Goal: Task Accomplishment & Management: Complete application form

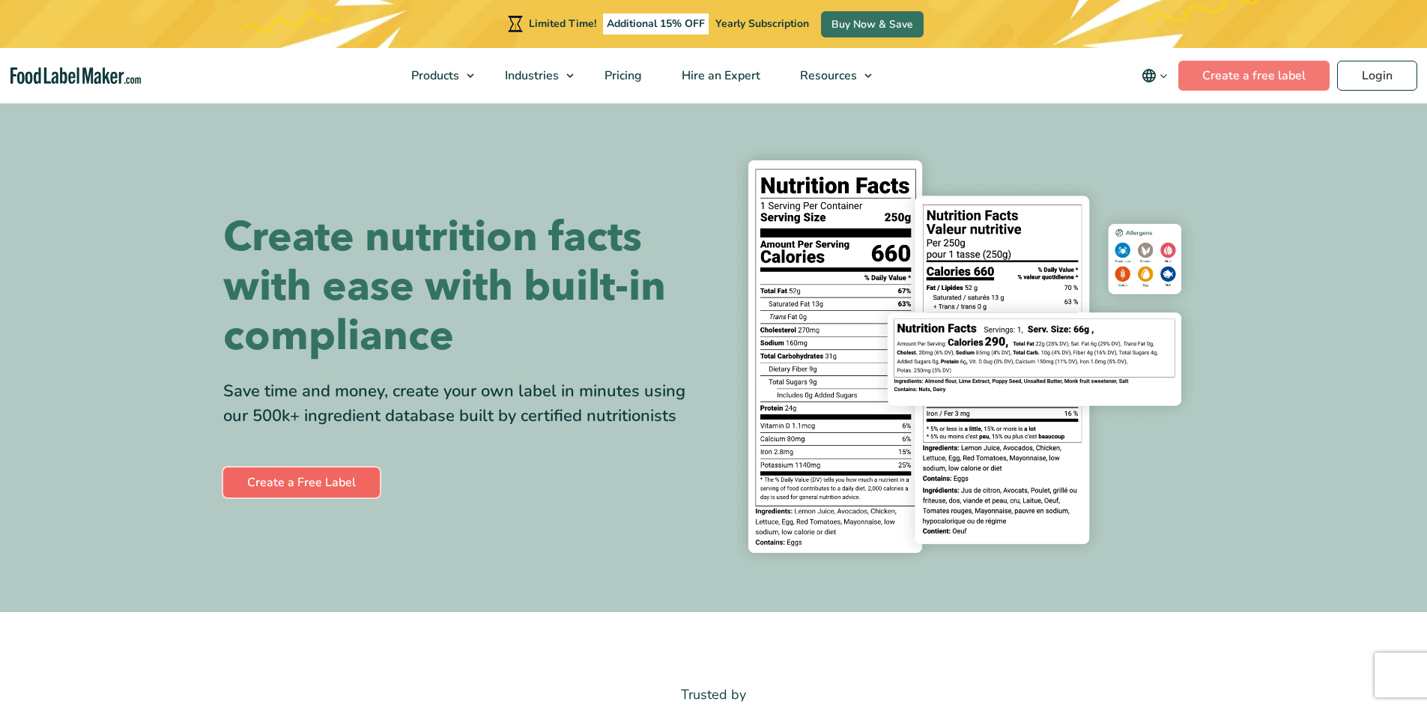
click at [304, 482] on link "Create a Free Label" at bounding box center [301, 482] width 157 height 30
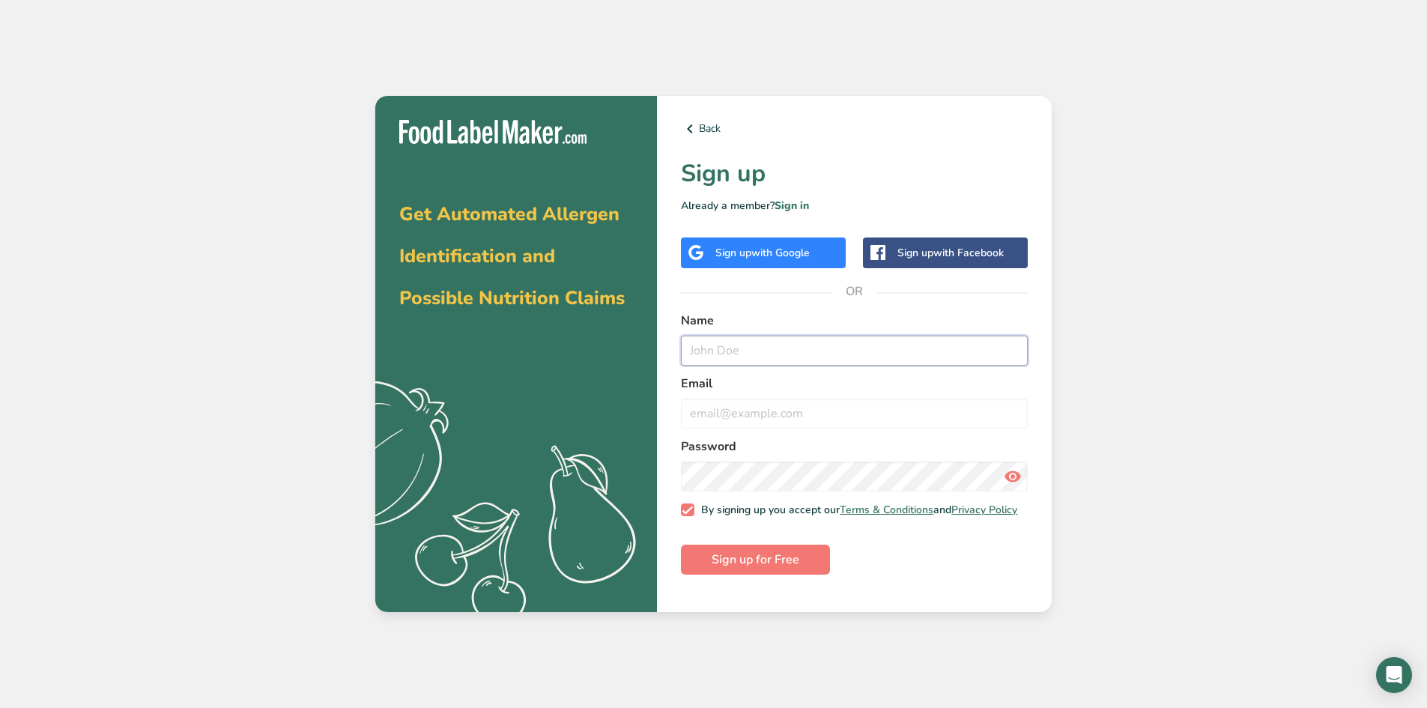
click at [789, 356] on input "text" at bounding box center [854, 351] width 347 height 30
type input "John"
type input "fathanadamf@gmail.com"
click at [799, 563] on button "Sign up for Free" at bounding box center [755, 560] width 149 height 30
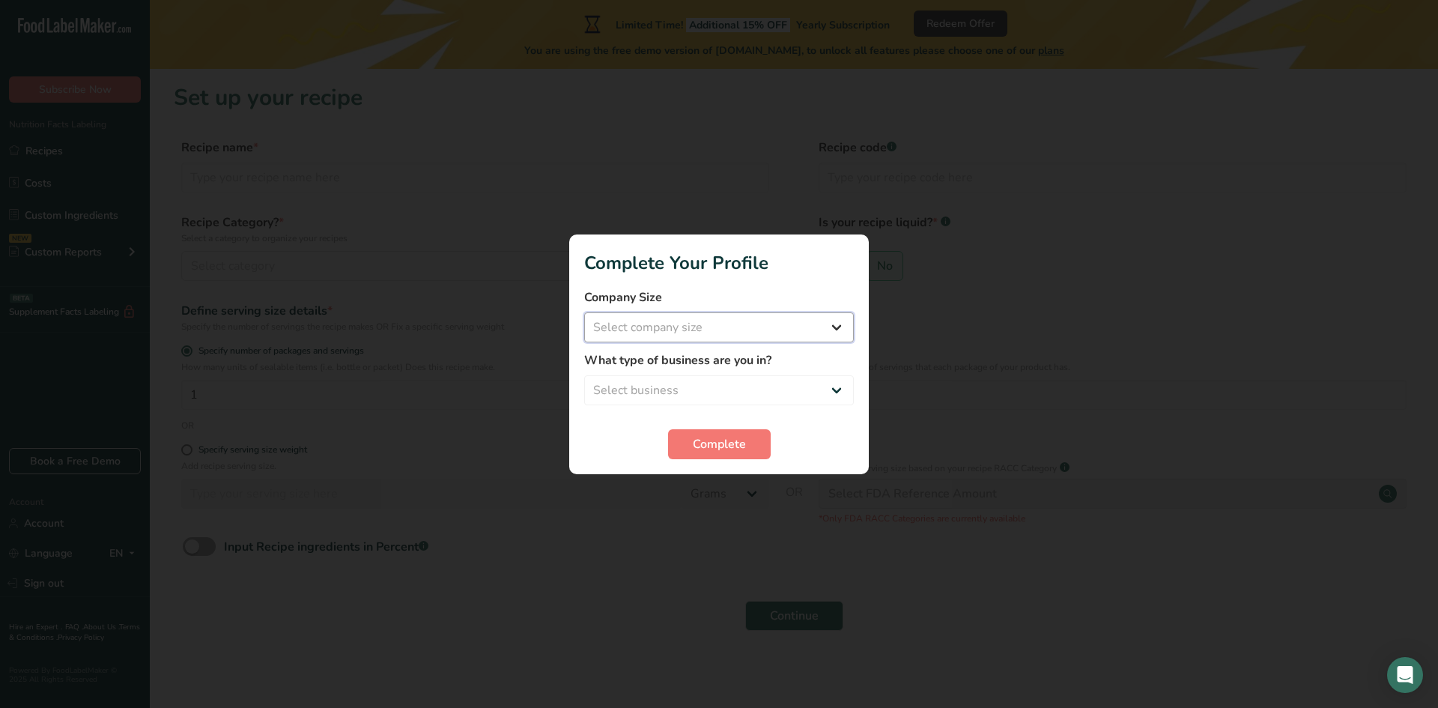
click at [789, 328] on select "Select company size" at bounding box center [719, 327] width 270 height 30
click at [680, 381] on select "Select business Packaged Food Manufacturer Restaurant & Cafe Bakery Meal Plans …" at bounding box center [719, 390] width 270 height 30
select select "8"
click at [584, 375] on select "Select business Packaged Food Manufacturer Restaurant & Cafe Bakery Meal Plans …" at bounding box center [719, 390] width 270 height 30
click at [666, 323] on select "Select company size Fewer than 10 Employees 10 to 50 Employees 51 to 500 Employ…" at bounding box center [719, 327] width 270 height 30
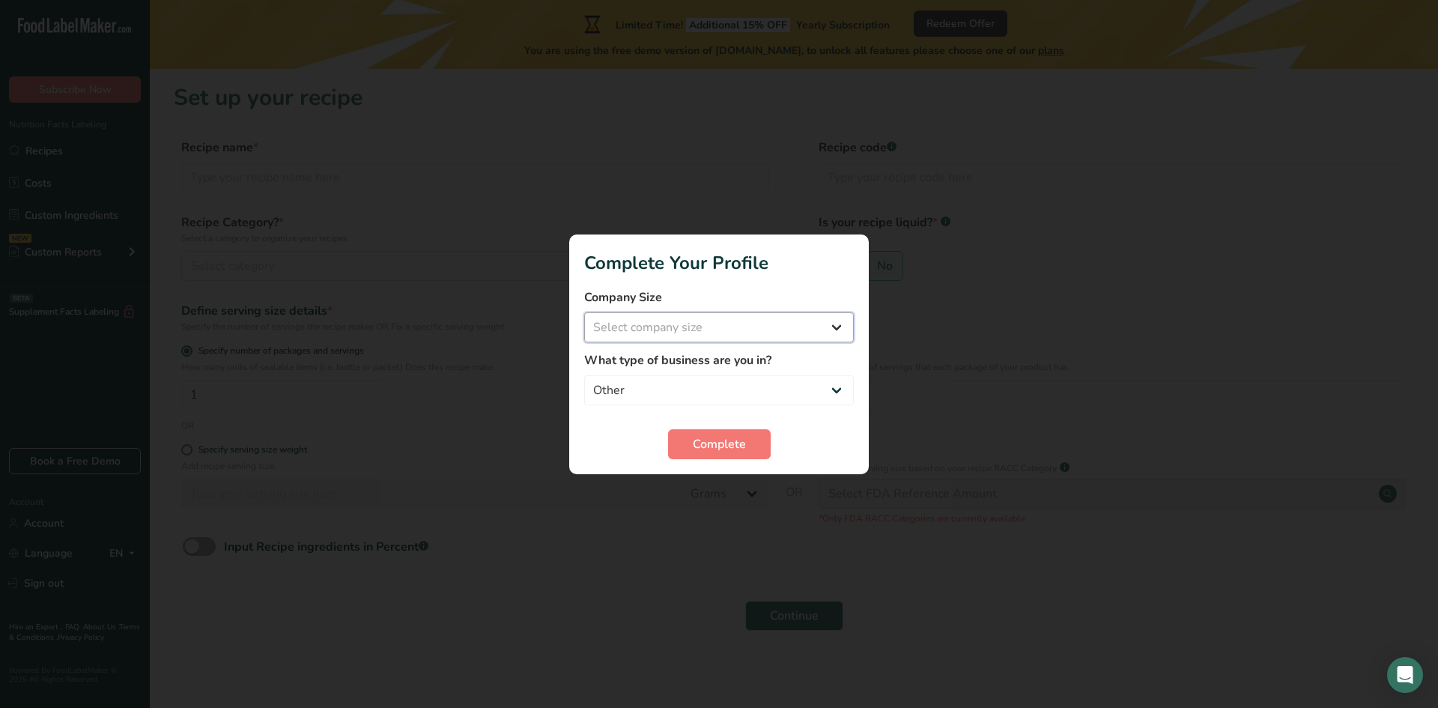
select select "1"
click at [584, 312] on select "Select company size Fewer than 10 Employees 10 to 50 Employees 51 to 500 Employ…" at bounding box center [719, 327] width 270 height 30
click at [705, 447] on span "Complete" at bounding box center [719, 444] width 53 height 18
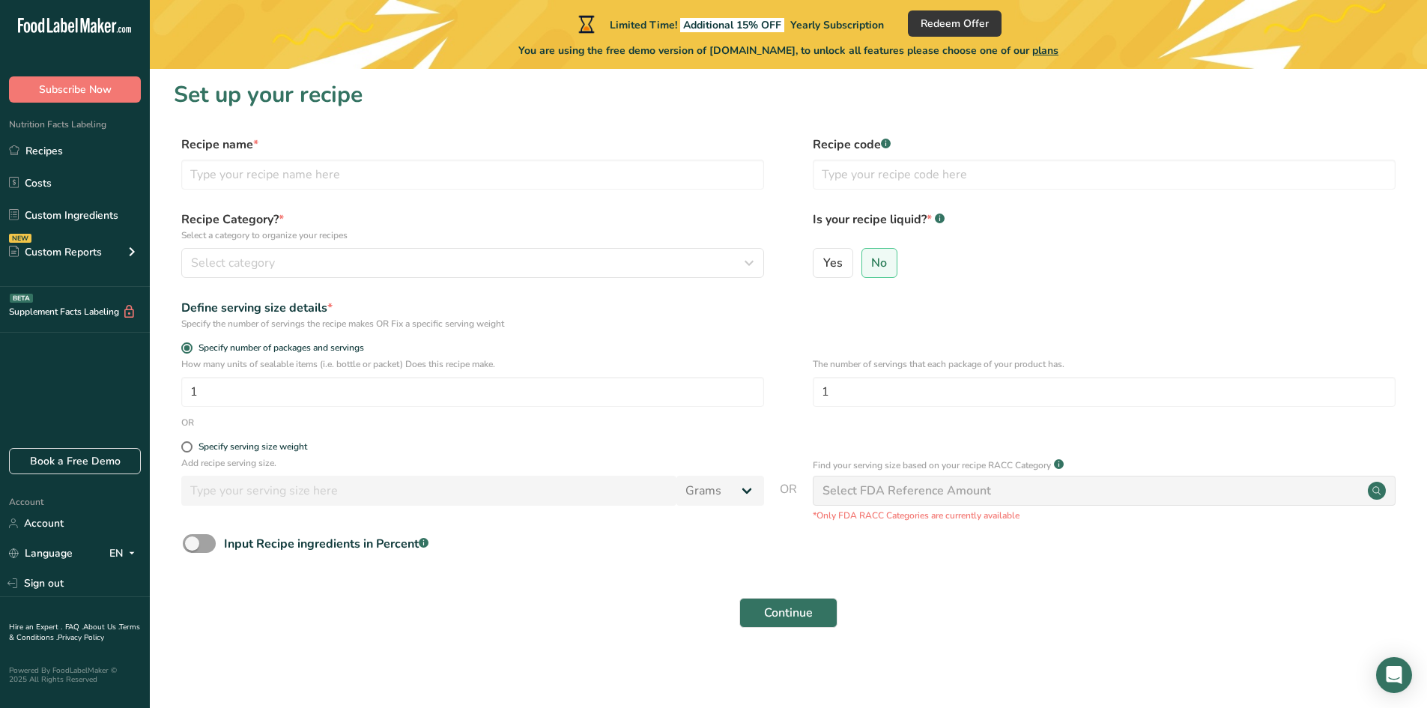
scroll to position [4, 0]
click at [81, 208] on link "Custom Ingredients" at bounding box center [75, 215] width 150 height 28
